Goal: Check status: Check status

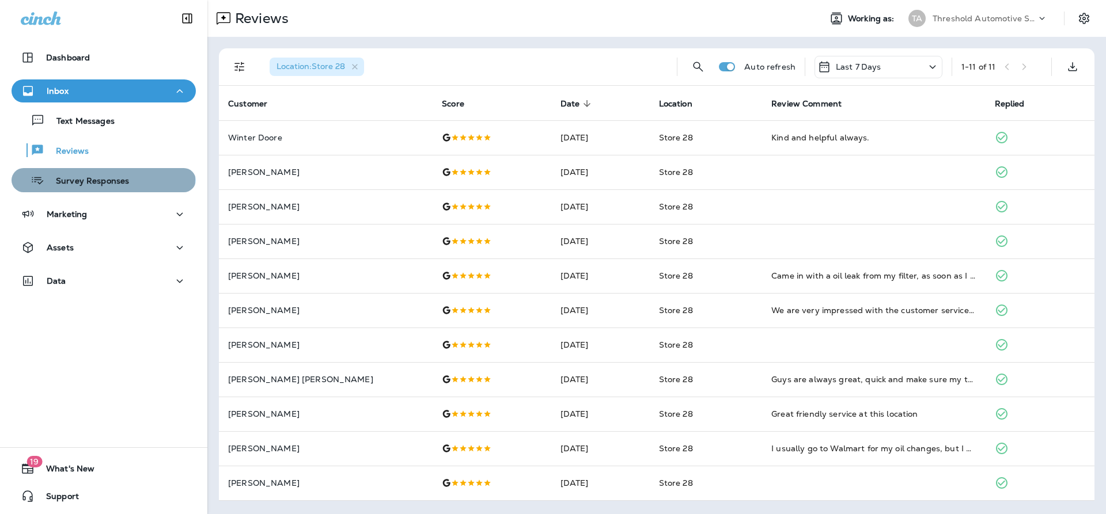
click at [103, 179] on p "Survey Responses" at bounding box center [86, 181] width 85 height 11
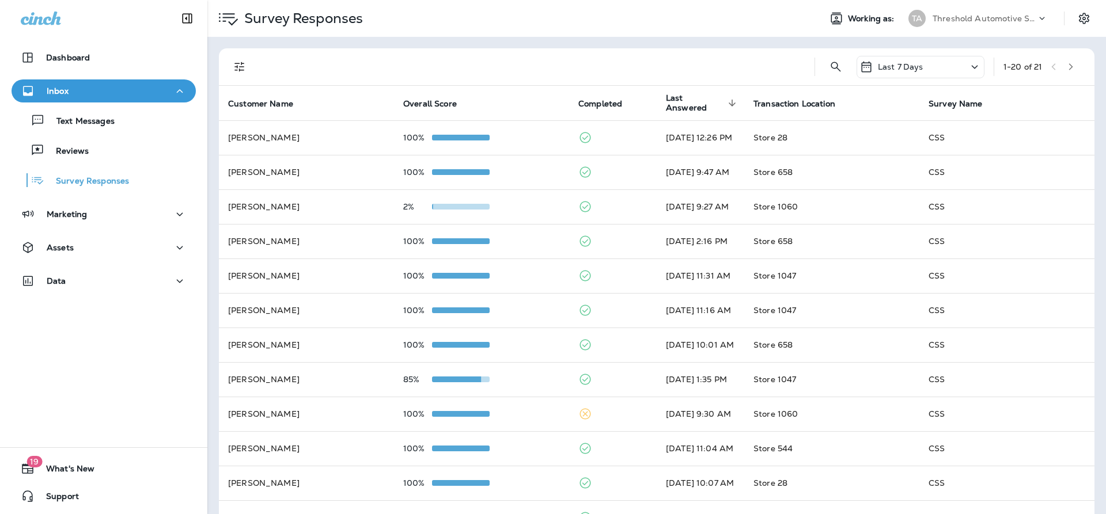
click at [562, 68] on div at bounding box center [532, 66] width 545 height 37
click at [70, 142] on div "Reviews" at bounding box center [52, 150] width 73 height 17
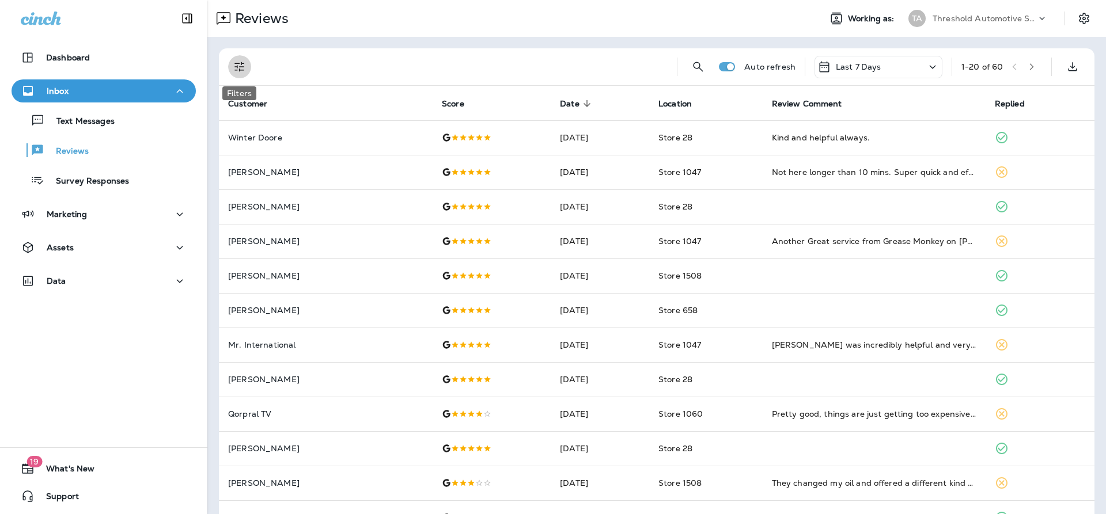
click at [234, 76] on button "Filters" at bounding box center [239, 66] width 23 height 23
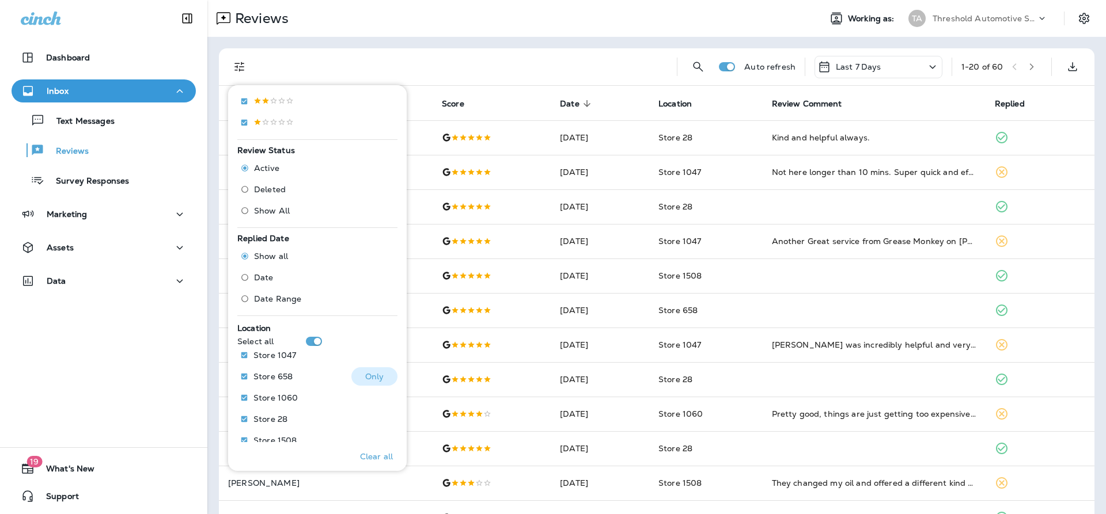
scroll to position [339, 0]
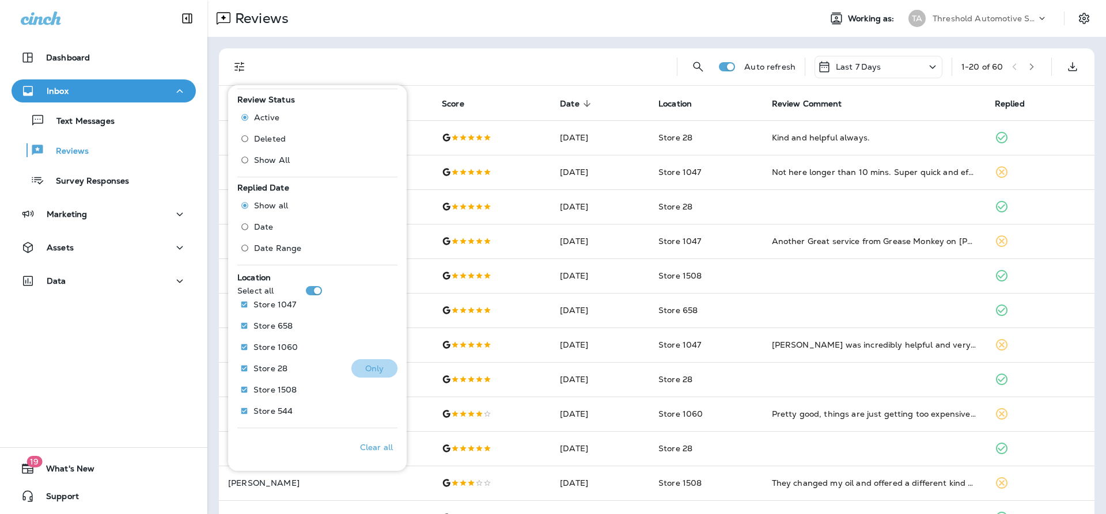
click at [354, 370] on button "Only" at bounding box center [374, 368] width 46 height 18
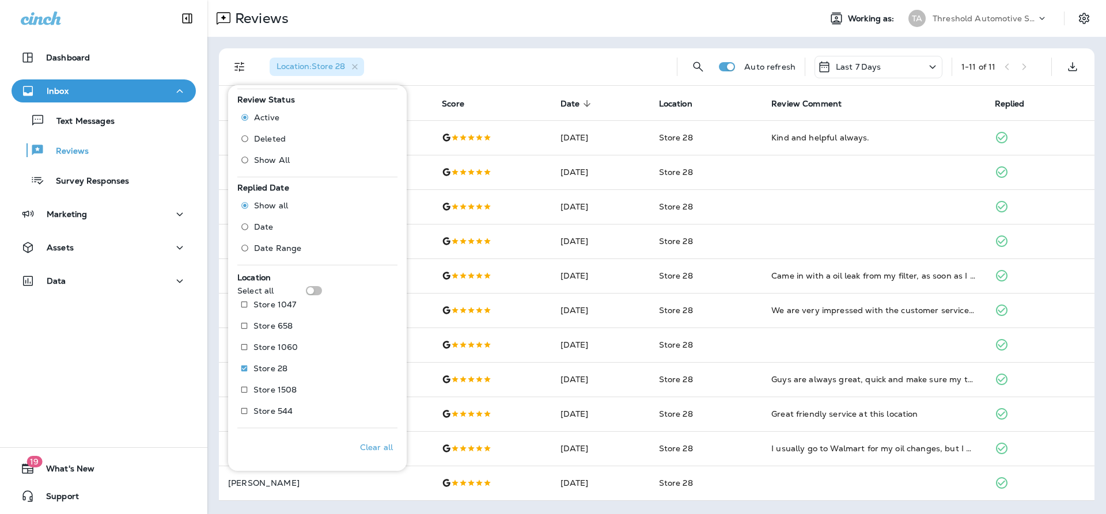
click at [592, 113] on th "Date sorted descending" at bounding box center [600, 103] width 98 height 35
